Goal: Task Accomplishment & Management: Complete application form

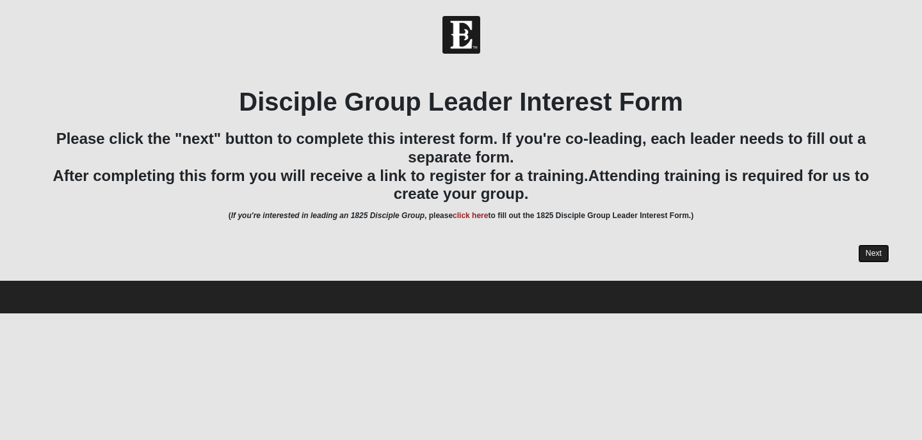
click at [872, 253] on link "Next" at bounding box center [873, 253] width 31 height 19
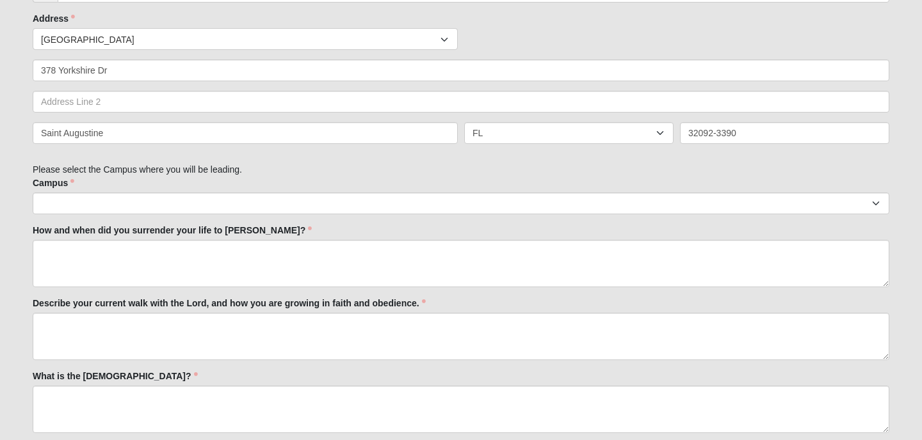
scroll to position [485, 0]
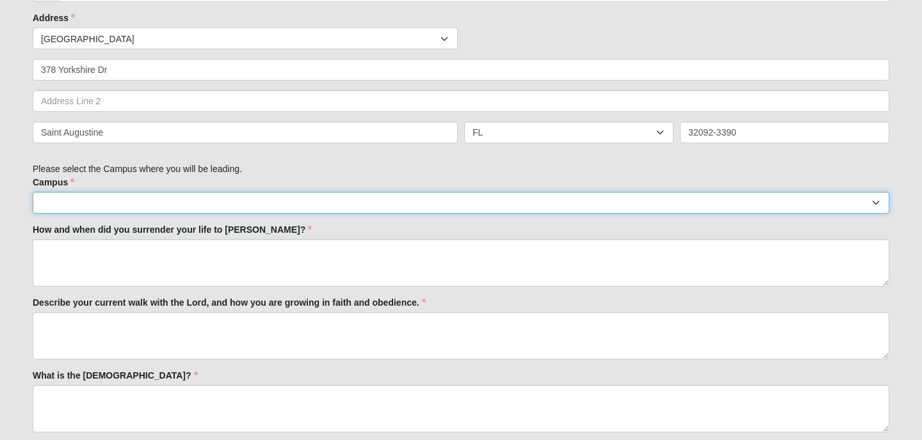
click at [68, 202] on select "[GEOGRAPHIC_DATA] [GEOGRAPHIC_DATA] (Coming Soon) Eleven22 Online [PERSON_NAME]…" at bounding box center [461, 203] width 856 height 22
select select "11"
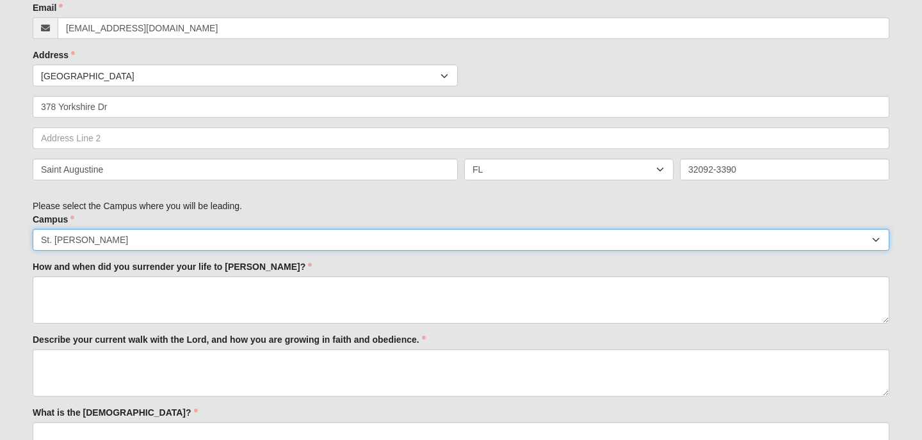
scroll to position [447, 0]
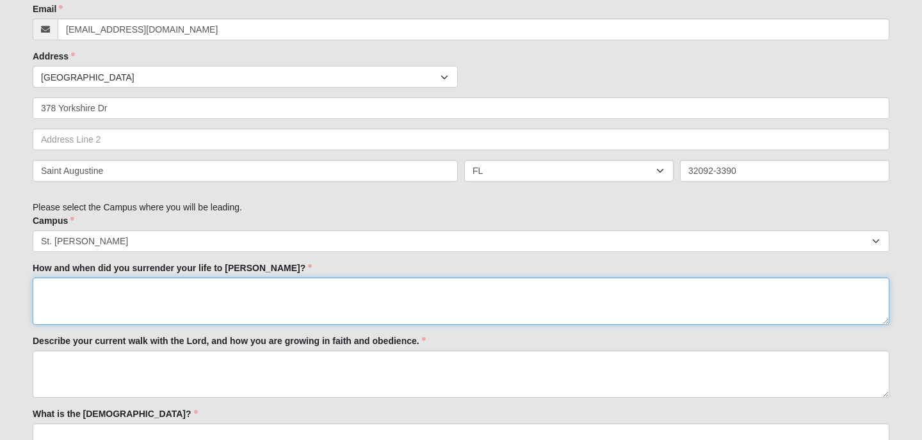
click at [60, 292] on textarea "How and when did you surrender your life to [PERSON_NAME]?" at bounding box center [461, 301] width 856 height 47
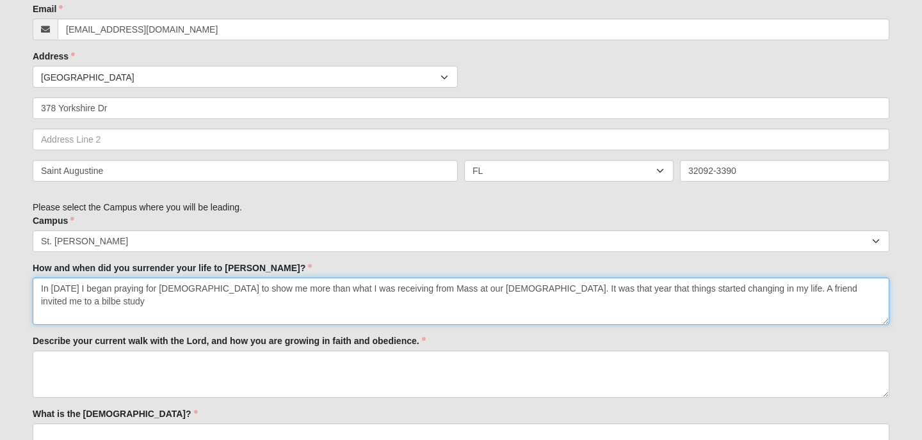
click at [811, 290] on textarea "In [DATE] I began praying for [DEMOGRAPHIC_DATA] to show me more than what I wa…" at bounding box center [461, 301] width 856 height 47
click at [839, 289] on textarea "In [DATE] I began praying for [DEMOGRAPHIC_DATA] to show me more than what I wa…" at bounding box center [461, 301] width 856 height 47
click at [811, 288] on textarea "In [DATE] I began praying for [DEMOGRAPHIC_DATA] to show me more than what I wa…" at bounding box center [461, 301] width 856 height 47
click at [842, 289] on textarea "In [DATE] I began praying for [DEMOGRAPHIC_DATA] to show me more than what I wa…" at bounding box center [461, 301] width 856 height 47
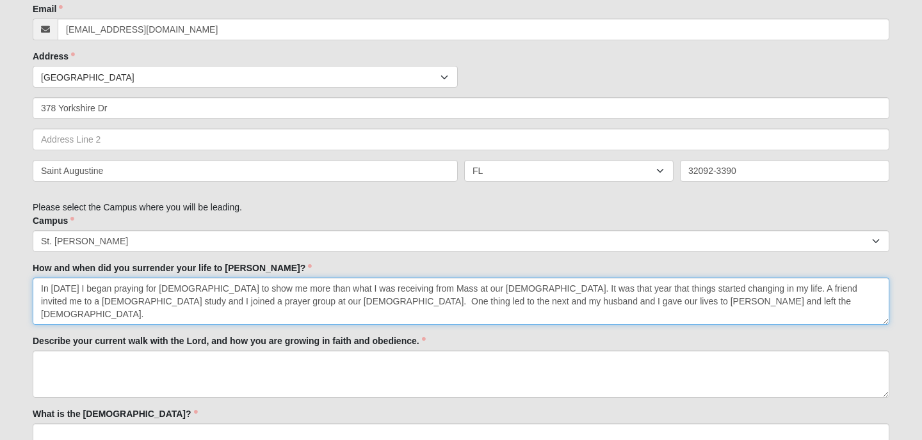
type textarea "In [DATE] I began praying for [DEMOGRAPHIC_DATA] to show me more than what I wa…"
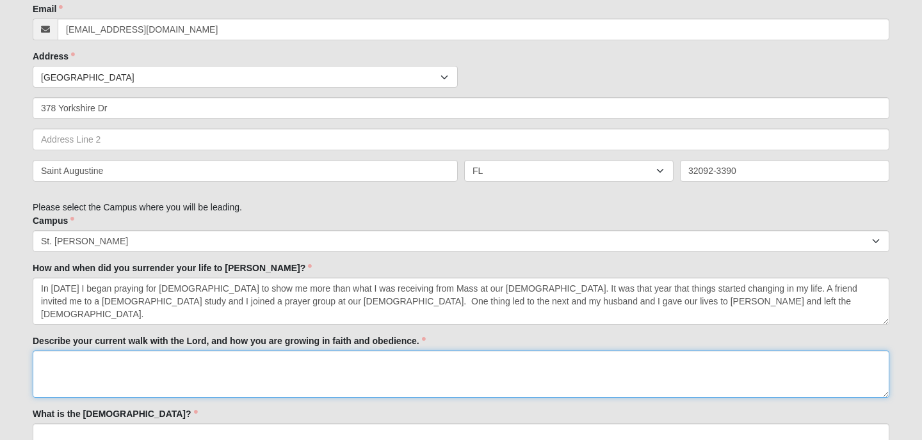
click at [66, 358] on textarea "Describe your current walk with the Lord, and how you are growing in faith and …" at bounding box center [461, 374] width 856 height 47
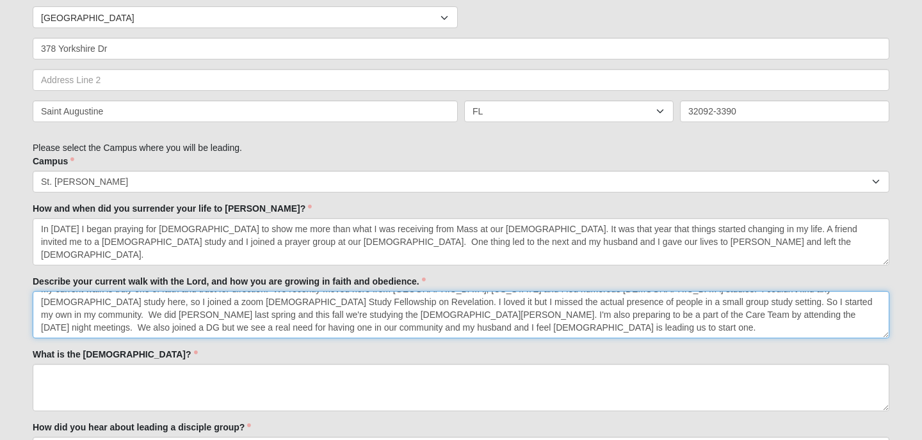
scroll to position [508, 0]
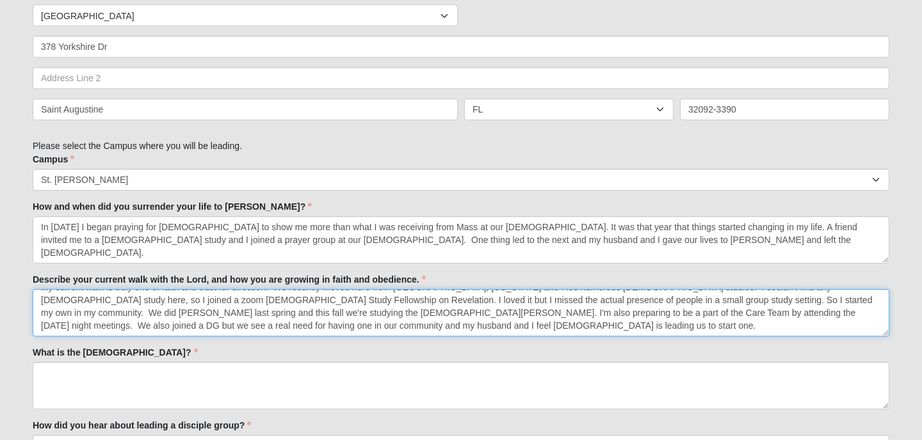
type textarea "My current walk is truly one of faith and trust for direction. We recently move…"
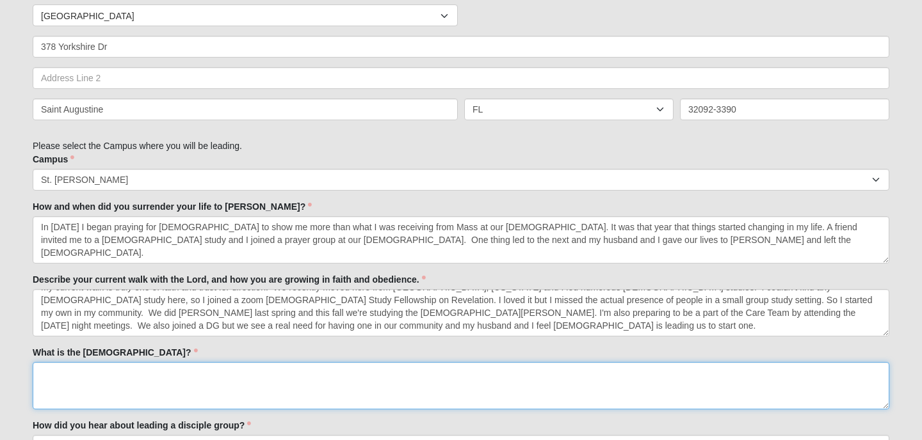
click at [47, 378] on textarea "What is the [DEMOGRAPHIC_DATA]?" at bounding box center [461, 385] width 856 height 47
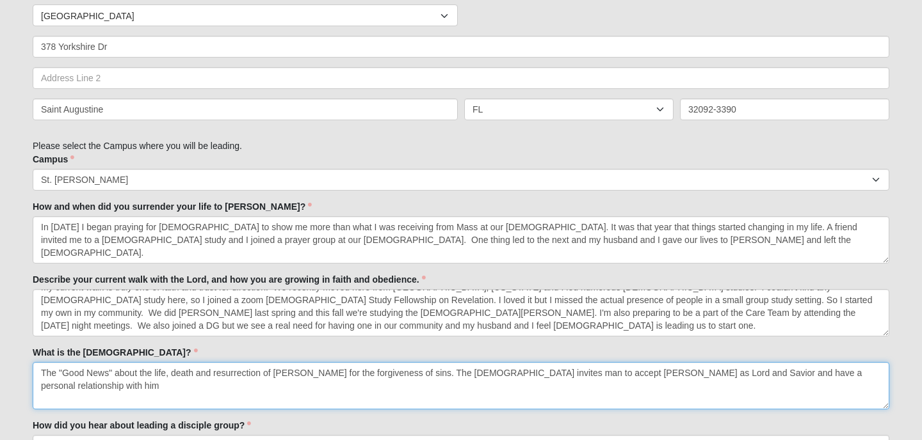
click at [113, 374] on textarea "The "Good News" about the life, death and resurrection of [PERSON_NAME] for the…" at bounding box center [461, 385] width 856 height 47
click at [827, 373] on textarea "The "Good News" is about the life, death and resurrection of [PERSON_NAME] for …" at bounding box center [461, 385] width 856 height 47
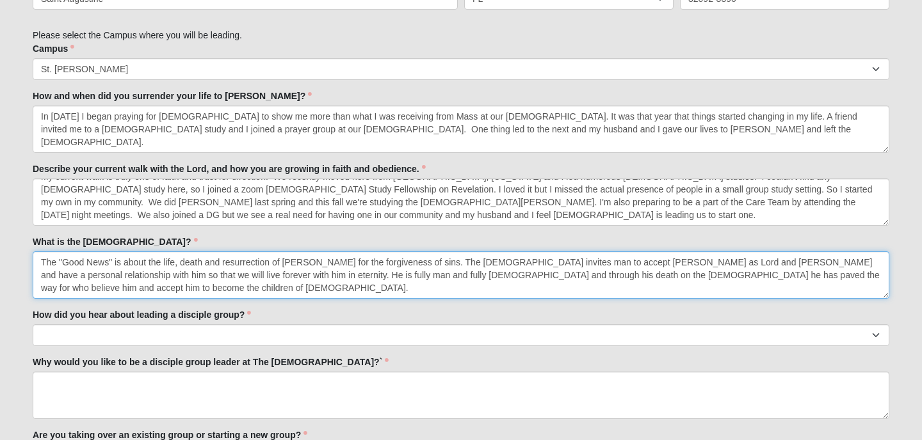
scroll to position [628, 0]
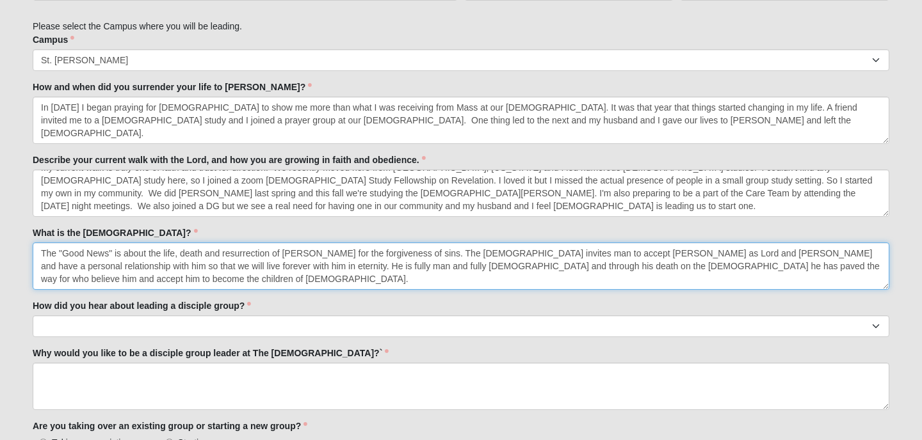
type textarea "The "Good News" is about the life, death and resurrection of [PERSON_NAME] for …"
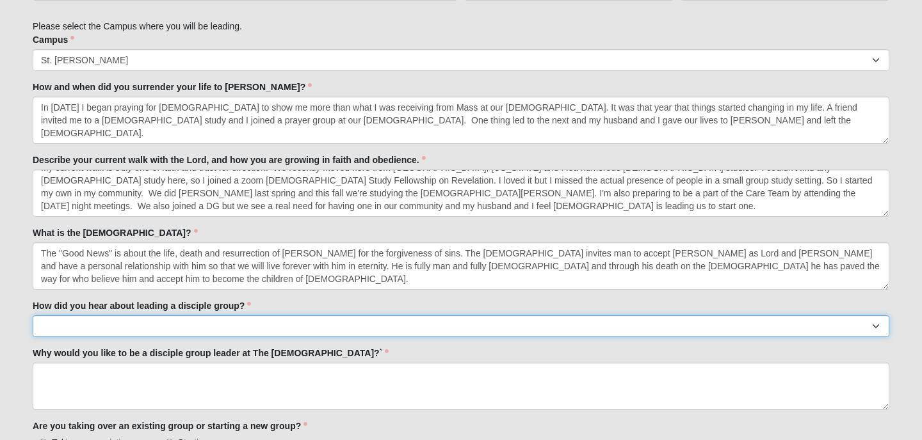
click at [202, 322] on select "Worship Guide [DEMOGRAPHIC_DATA]/In-service announcement Website Social Media E…" at bounding box center [461, 326] width 856 height 22
click at [229, 325] on select "Worship Guide [DEMOGRAPHIC_DATA]/In-service announcement Website Social Media E…" at bounding box center [461, 326] width 856 height 22
click at [175, 327] on select "Worship Guide [DEMOGRAPHIC_DATA]/In-service announcement Website Social Media E…" at bounding box center [461, 326] width 856 height 22
select select "Staff/Serve Staff Volunteer"
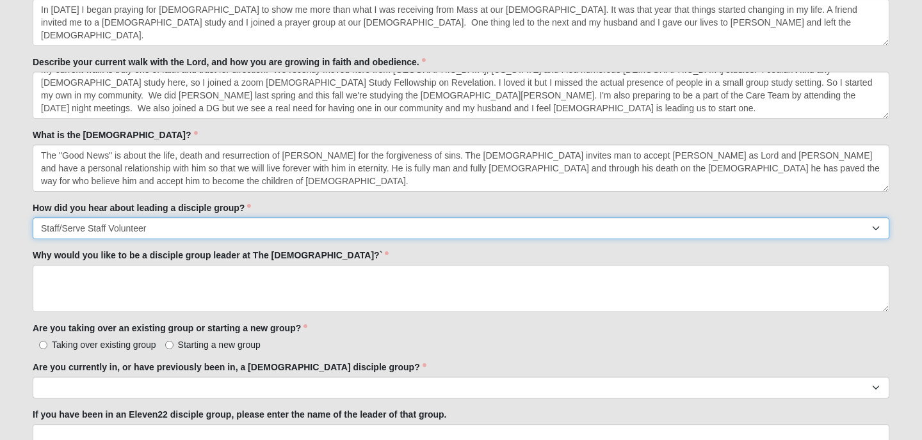
scroll to position [728, 0]
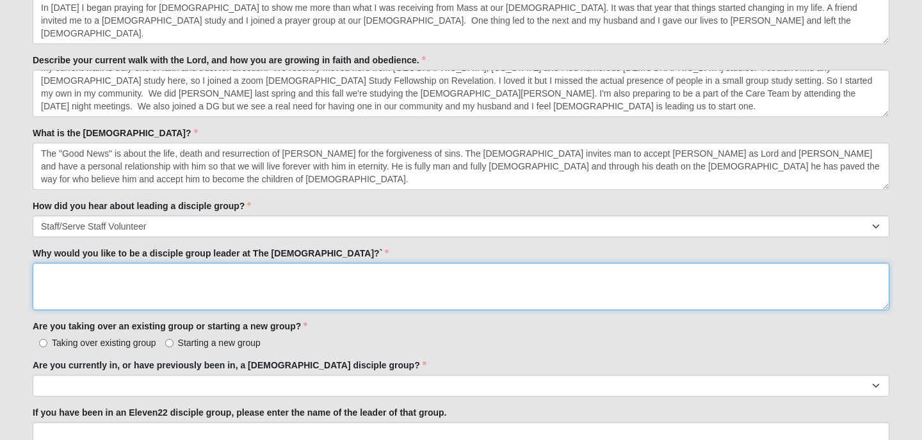
click at [70, 276] on textarea "Why would you like to be a disciple group leader at The [DEMOGRAPHIC_DATA]?`" at bounding box center [461, 286] width 856 height 47
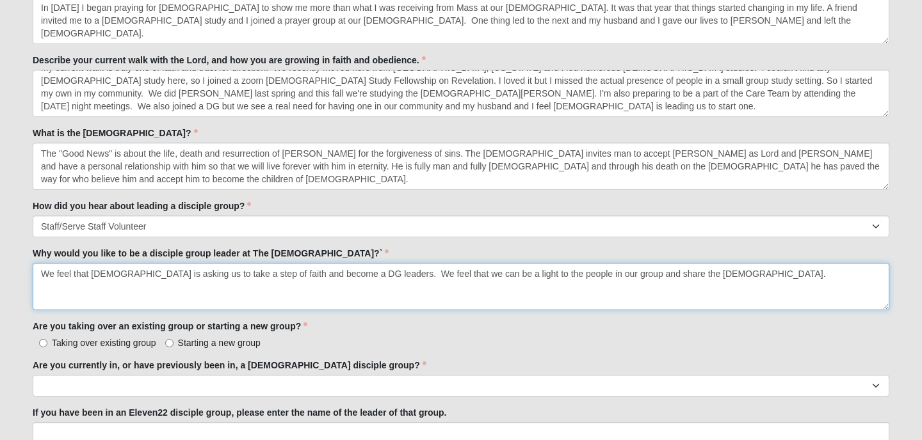
click at [436, 273] on textarea "We feel that [DEMOGRAPHIC_DATA] is asking us to take a step of faith and become…" at bounding box center [461, 286] width 856 height 47
click at [639, 274] on textarea "We feel that [DEMOGRAPHIC_DATA] is asking us to take a step of faith and become…" at bounding box center [461, 286] width 856 height 47
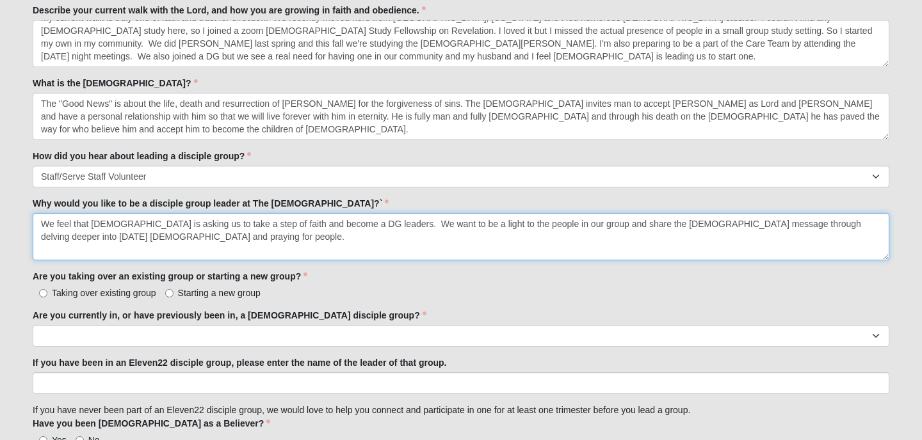
scroll to position [778, 0]
type textarea "We feel that [DEMOGRAPHIC_DATA] is asking us to take a step of faith and become…"
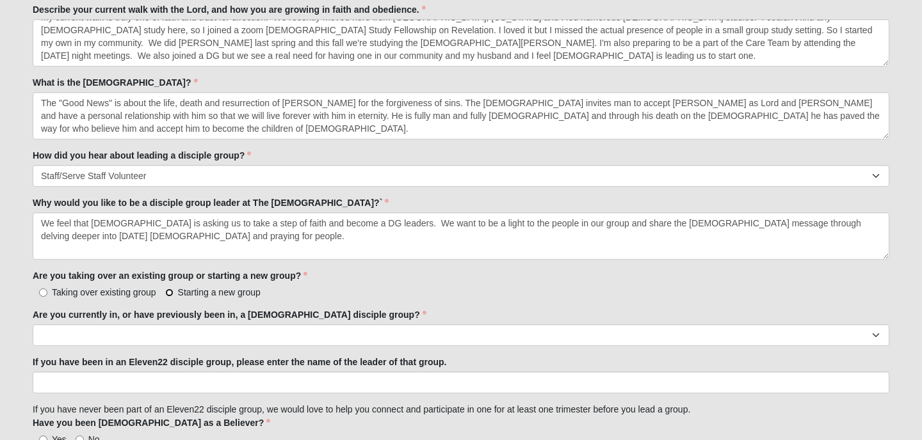
click at [169, 289] on input "Starting a new group" at bounding box center [169, 293] width 8 height 8
radio input "true"
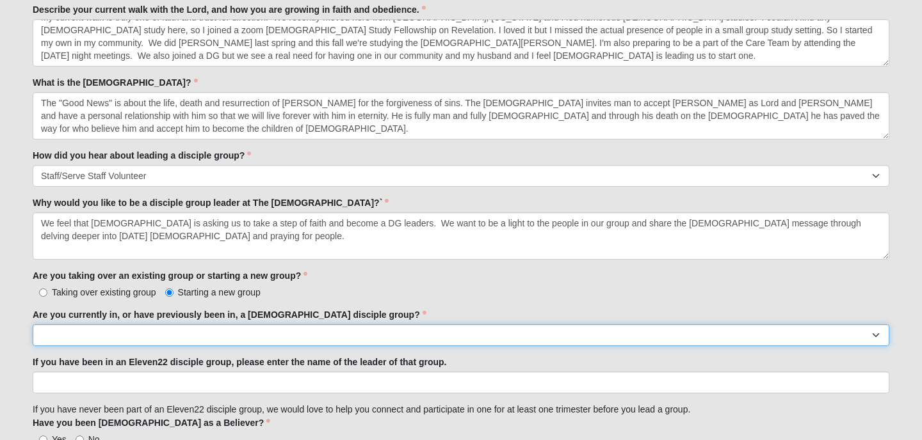
click at [200, 341] on select "Yes No" at bounding box center [461, 335] width 856 height 22
select select "Yes"
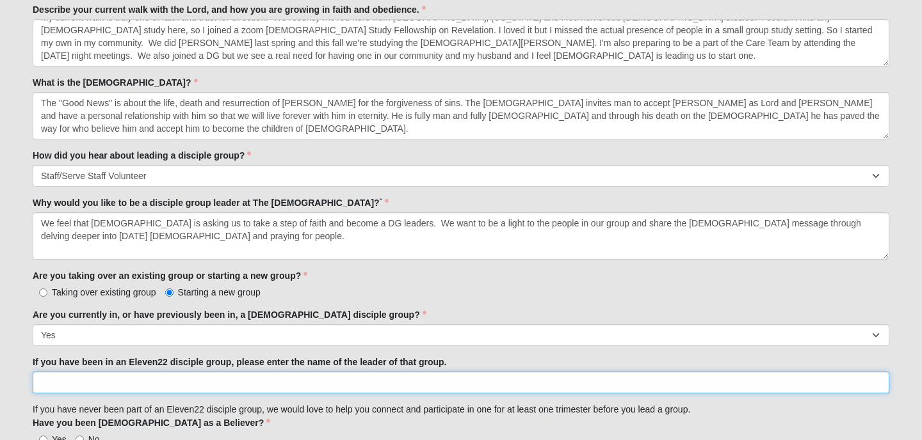
click at [125, 383] on input "If you have been in an Eleven22 disciple group, please enter the name of the le…" at bounding box center [461, 383] width 856 height 22
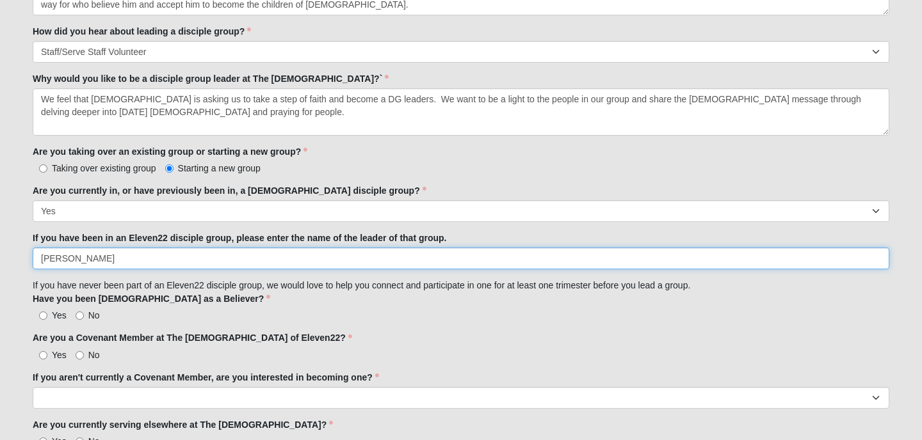
scroll to position [906, 0]
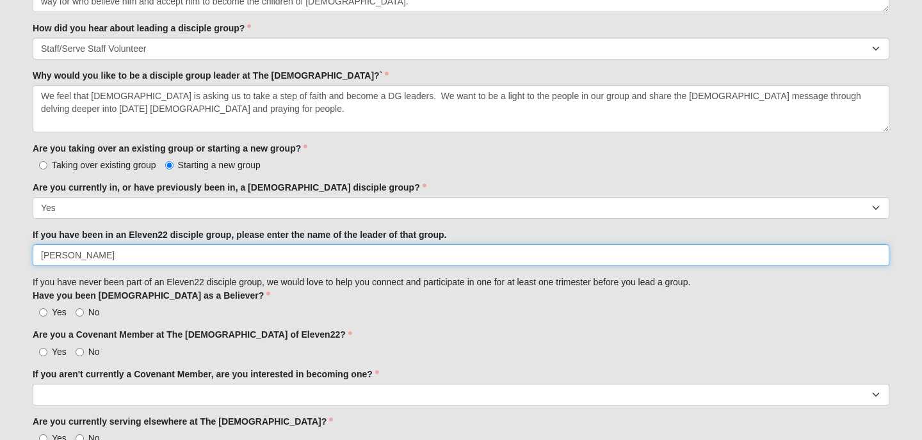
type input "[PERSON_NAME]"
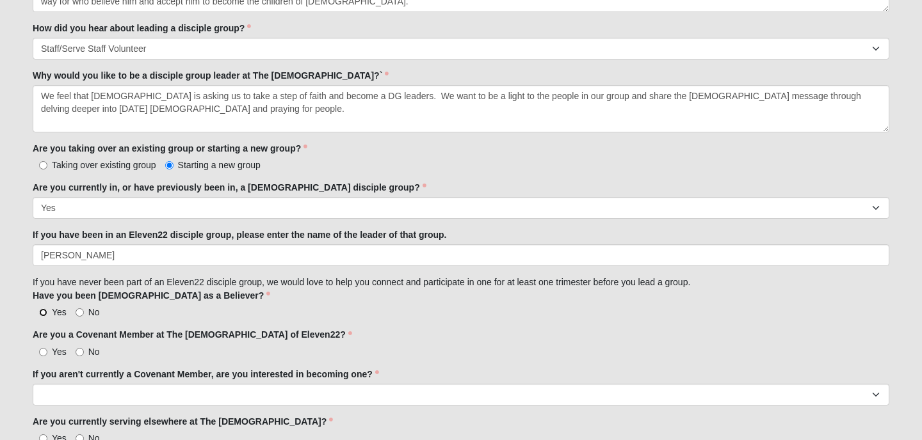
click at [43, 312] on input "Yes" at bounding box center [43, 312] width 8 height 8
radio input "true"
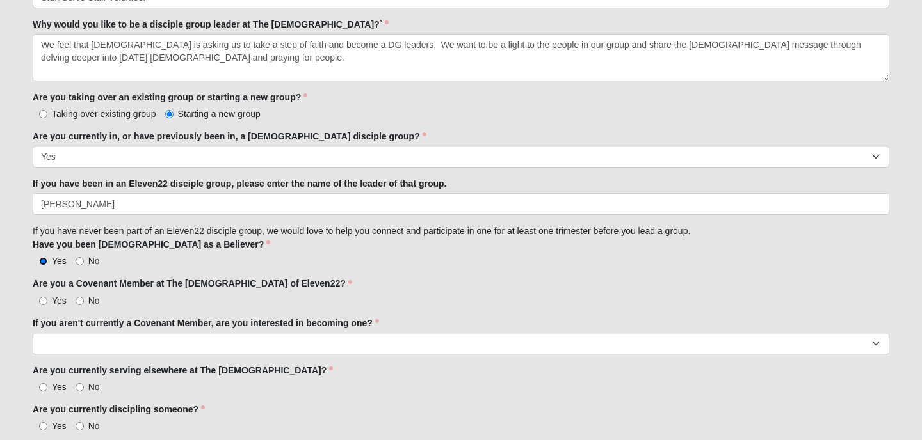
scroll to position [965, 0]
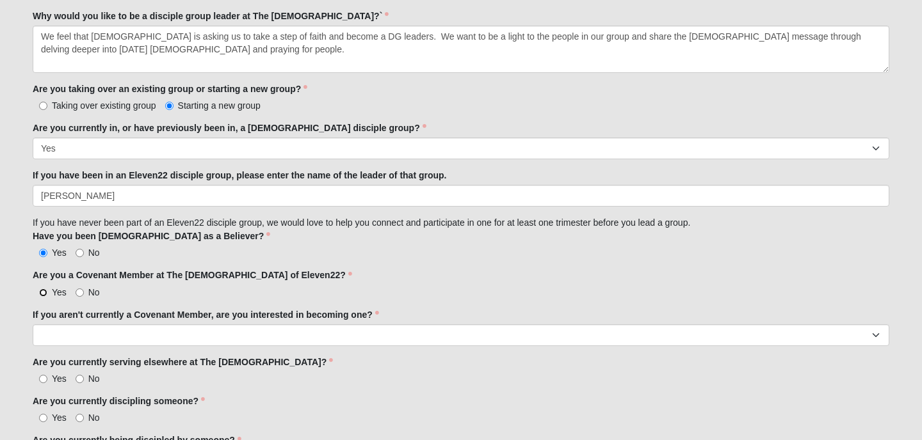
click at [44, 291] on input "Yes" at bounding box center [43, 293] width 8 height 8
radio input "true"
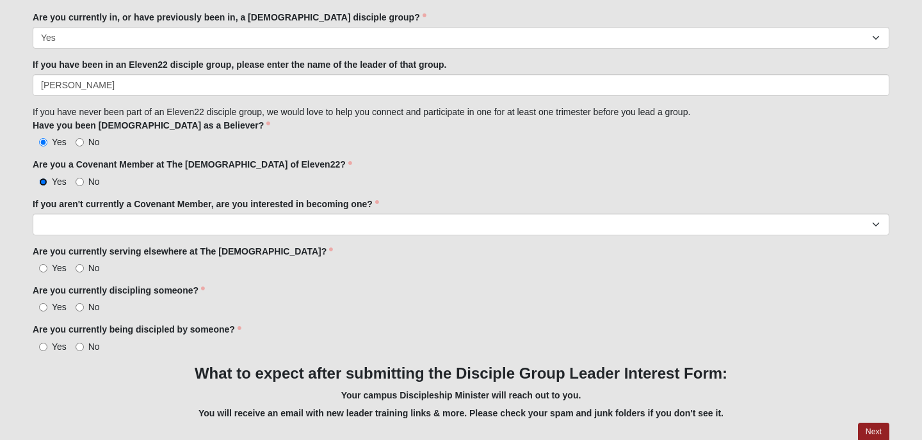
scroll to position [1076, 0]
click at [44, 264] on input "Yes" at bounding box center [43, 268] width 8 height 8
radio input "true"
click at [44, 264] on input "Yes" at bounding box center [43, 268] width 8 height 8
click at [42, 307] on input "Yes" at bounding box center [43, 307] width 8 height 8
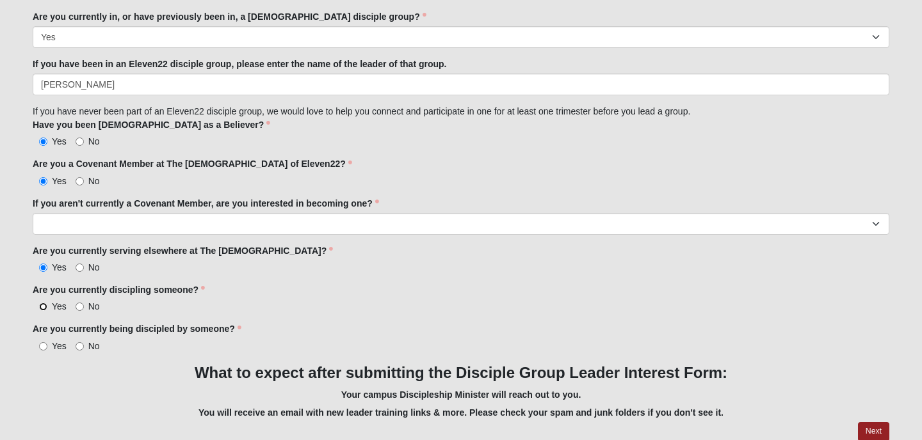
radio input "true"
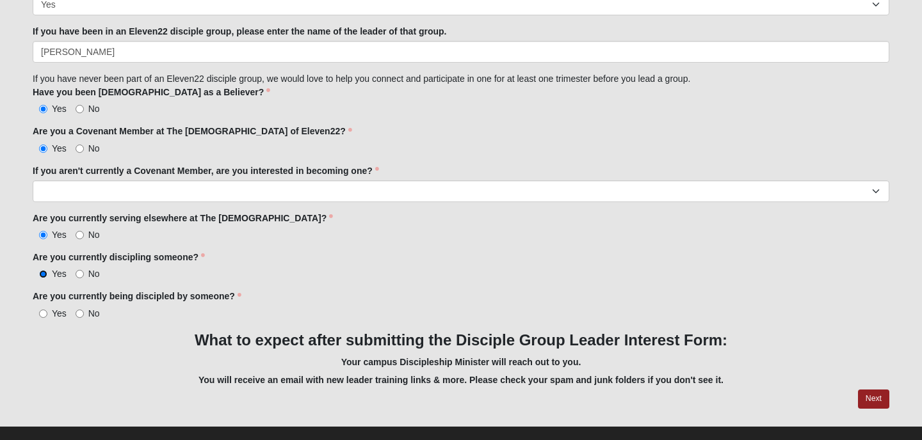
scroll to position [1128, 0]
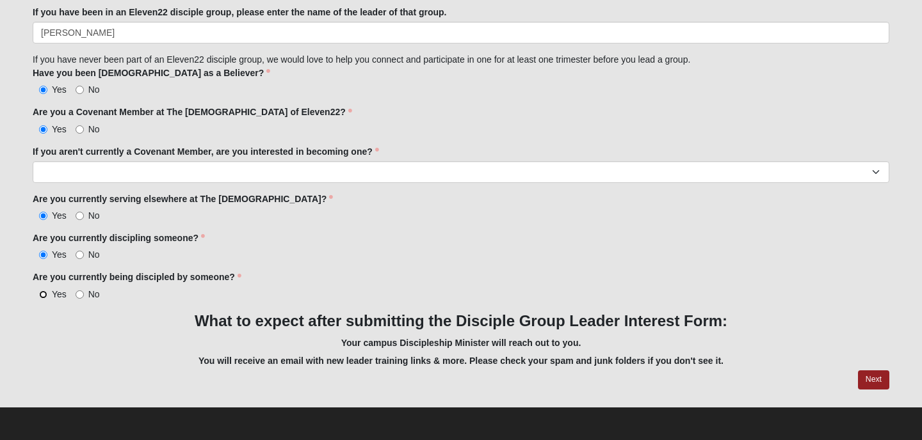
click at [42, 293] on input "Yes" at bounding box center [43, 295] width 8 height 8
radio input "true"
click at [870, 379] on link "Next" at bounding box center [873, 380] width 31 height 19
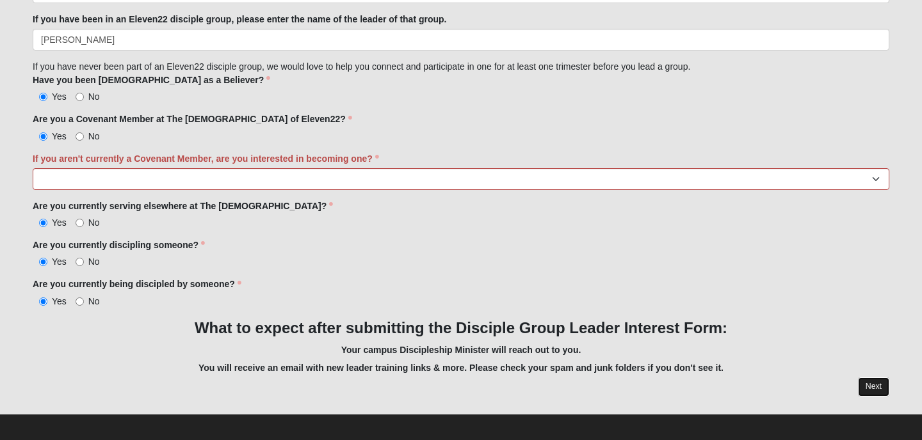
scroll to position [1179, 0]
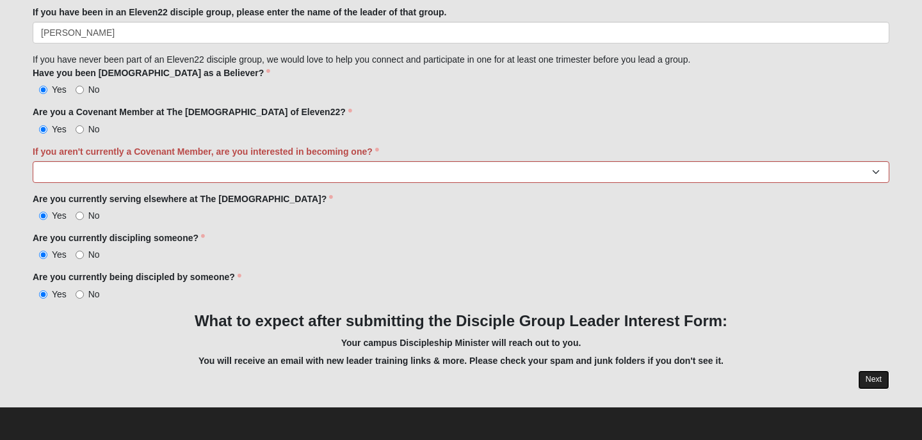
click at [870, 379] on link "Next" at bounding box center [873, 380] width 31 height 19
